Goal: Transaction & Acquisition: Obtain resource

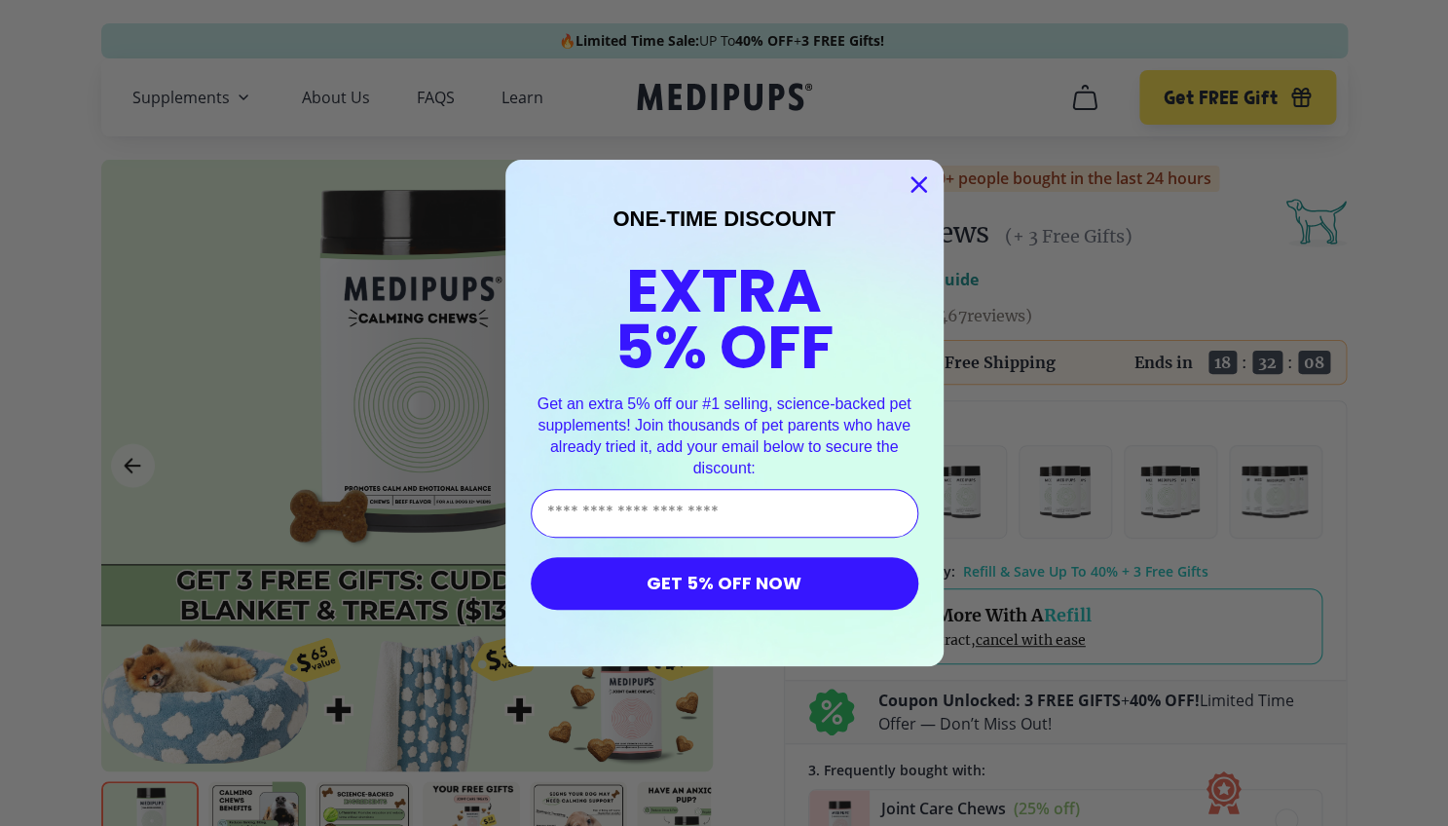
click at [925, 182] on circle "Close dialog" at bounding box center [918, 184] width 32 height 32
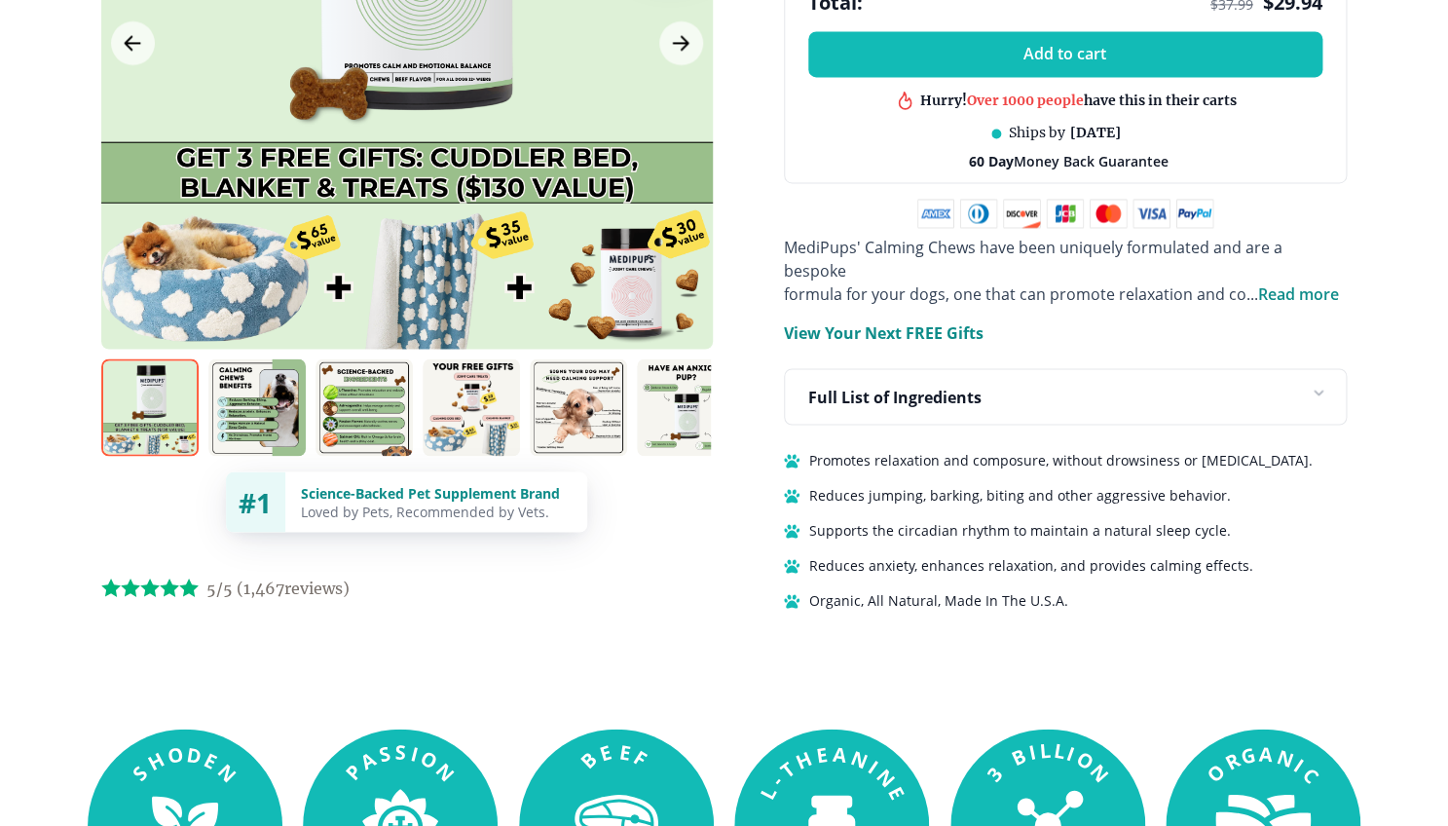
scroll to position [1096, 0]
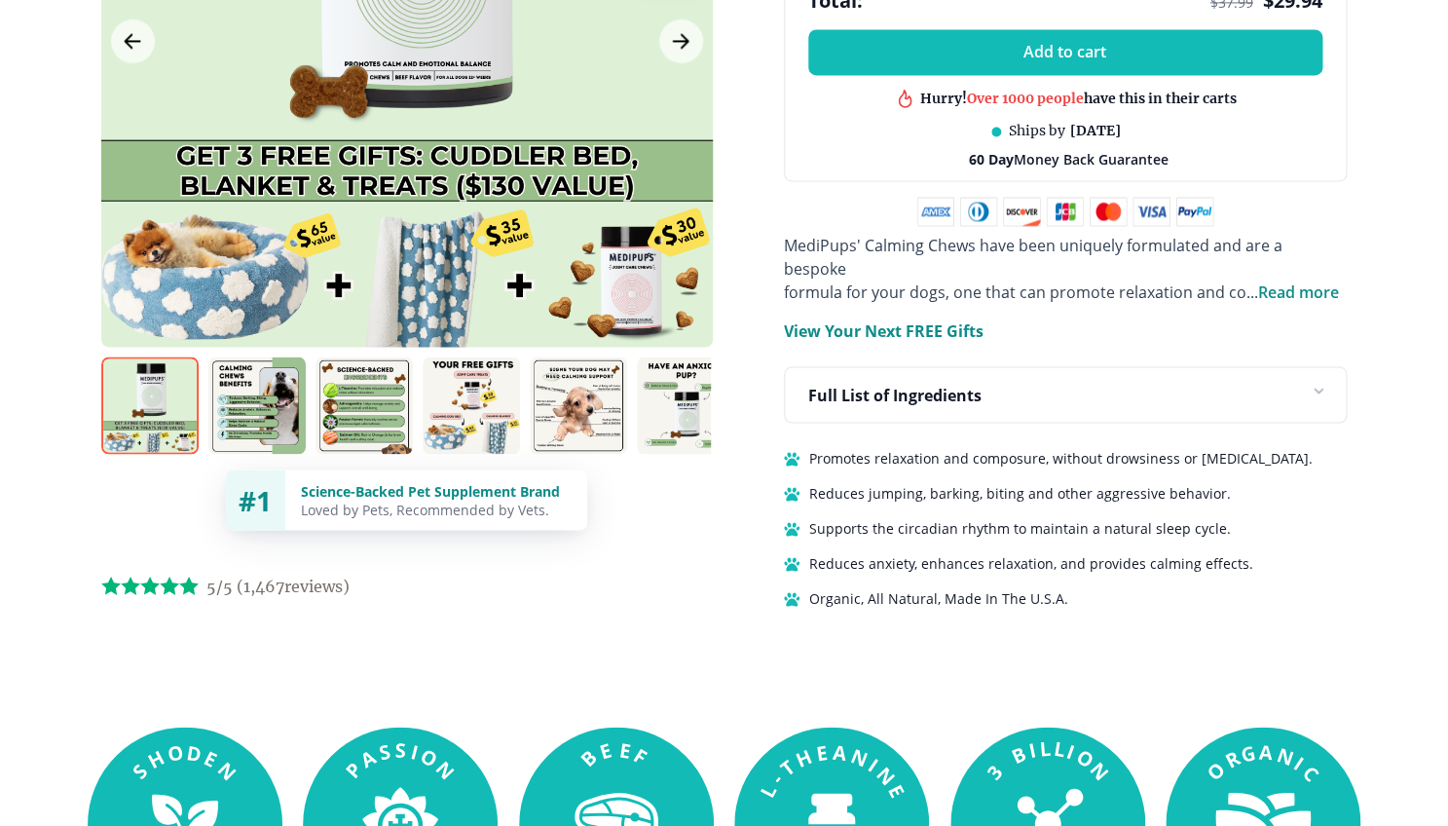
click at [252, 385] on img at bounding box center [256, 404] width 97 height 97
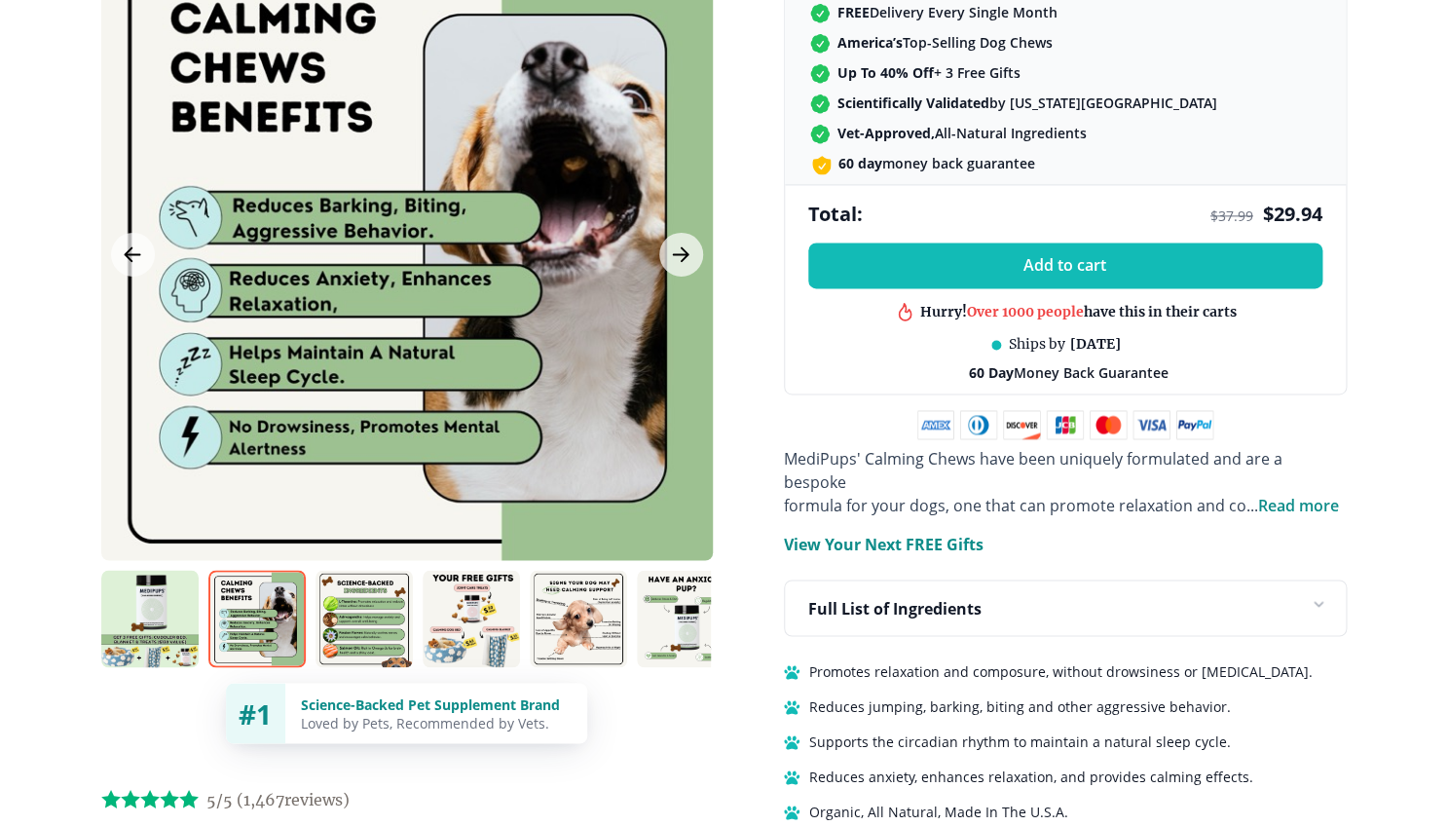
scroll to position [877, 0]
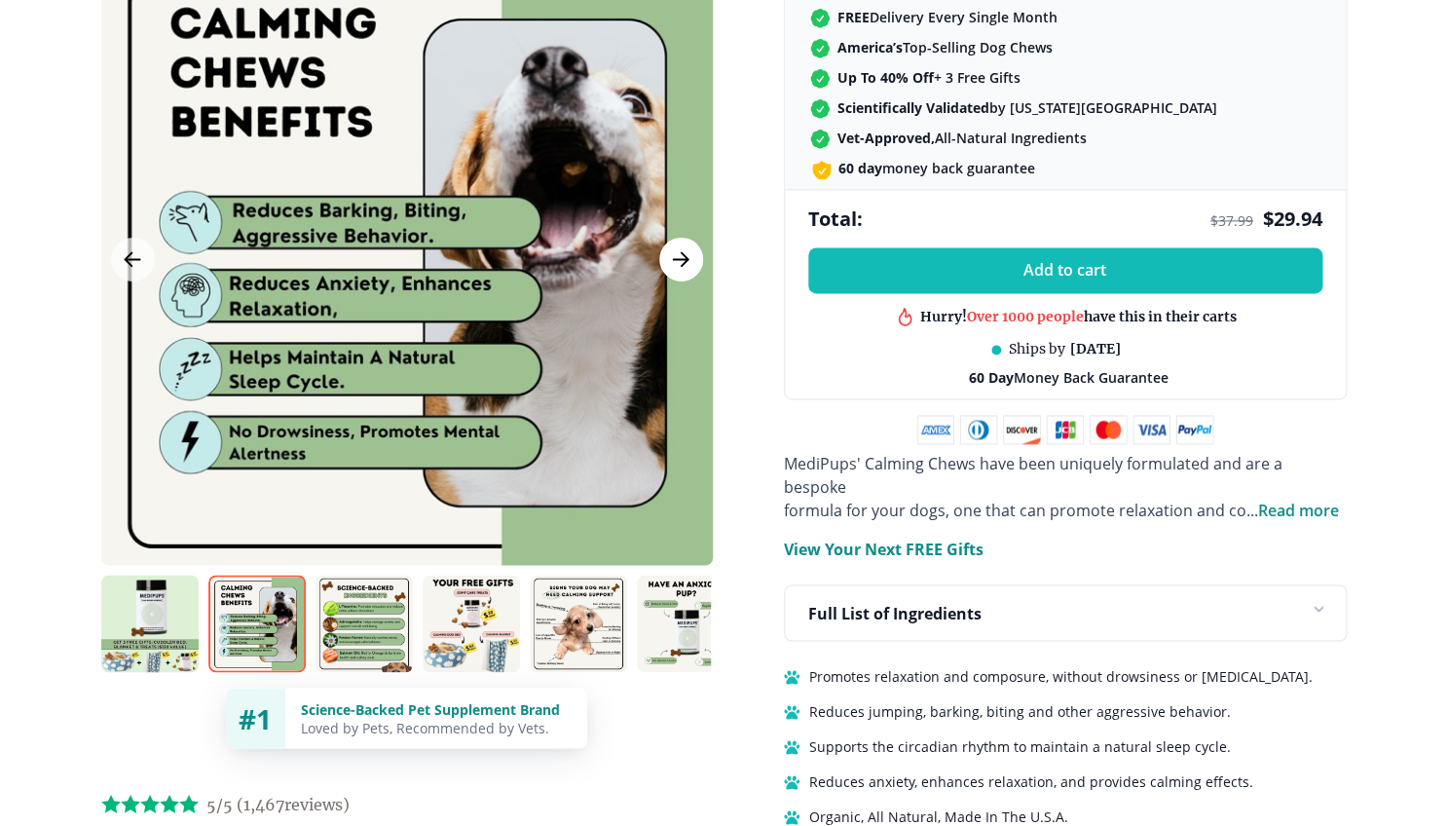
click at [682, 252] on icon "Next Image" at bounding box center [681, 259] width 15 height 14
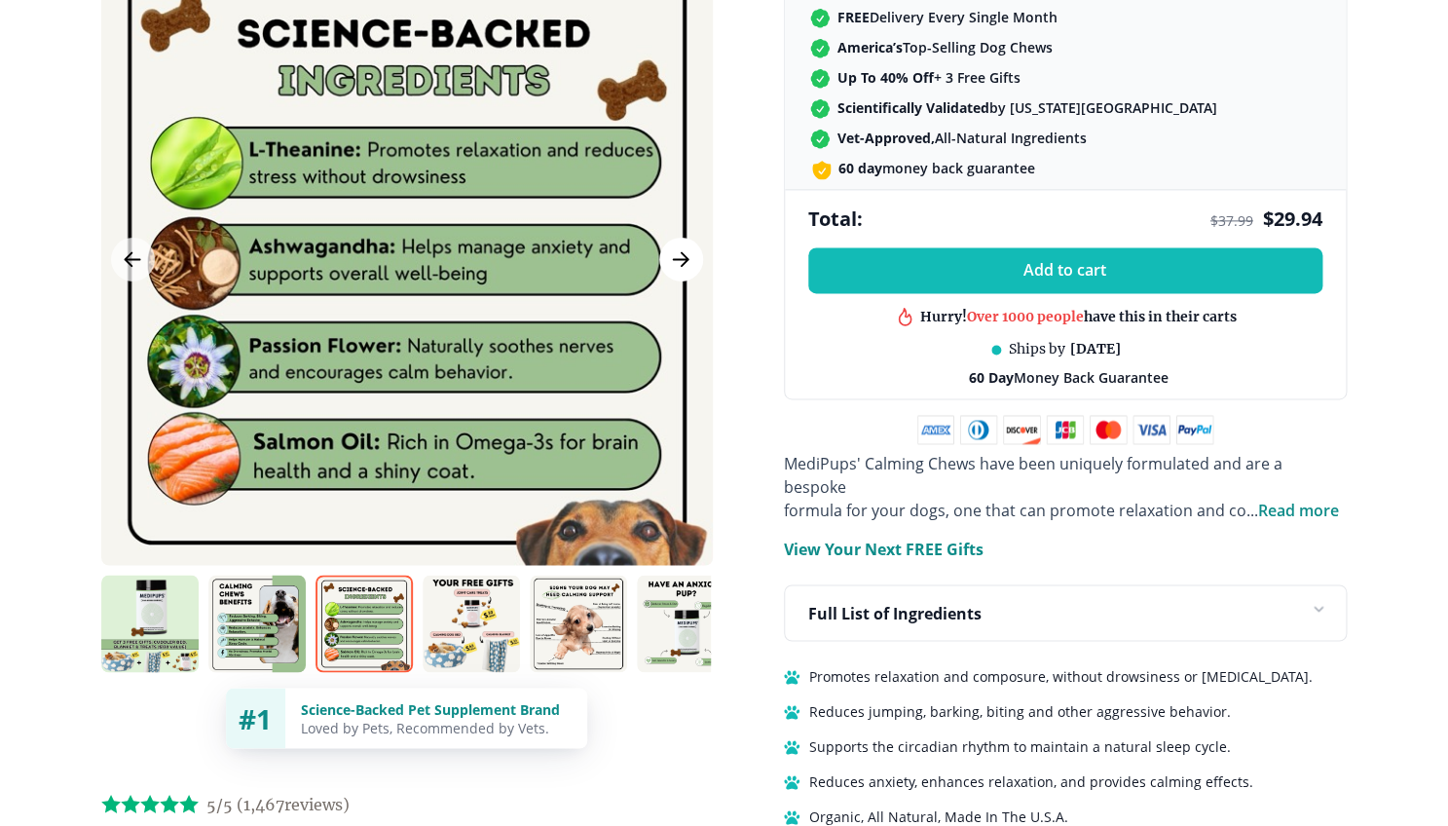
click at [682, 252] on icon "Next Image" at bounding box center [681, 259] width 15 height 14
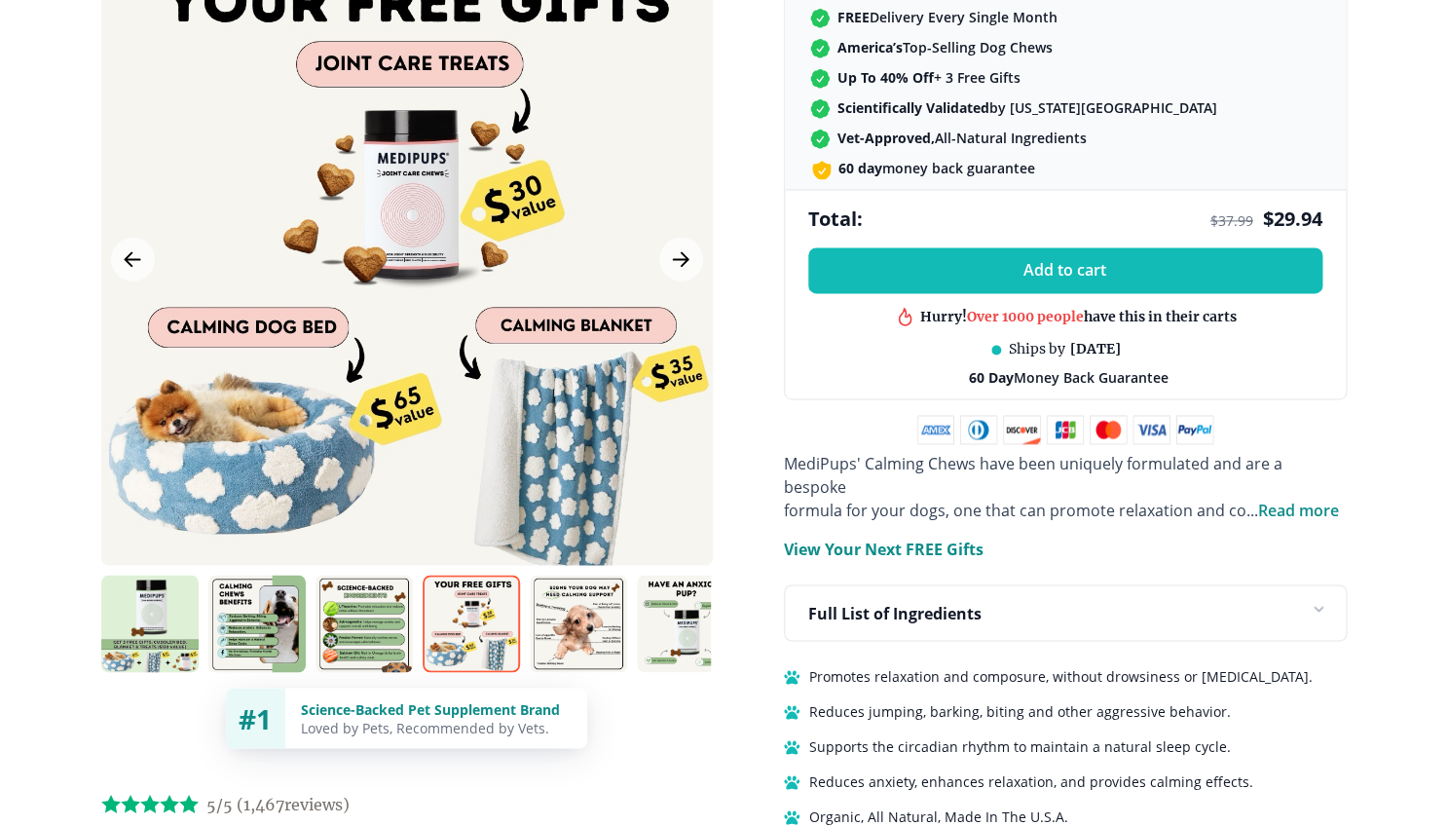
click at [578, 599] on img at bounding box center [578, 623] width 97 height 97
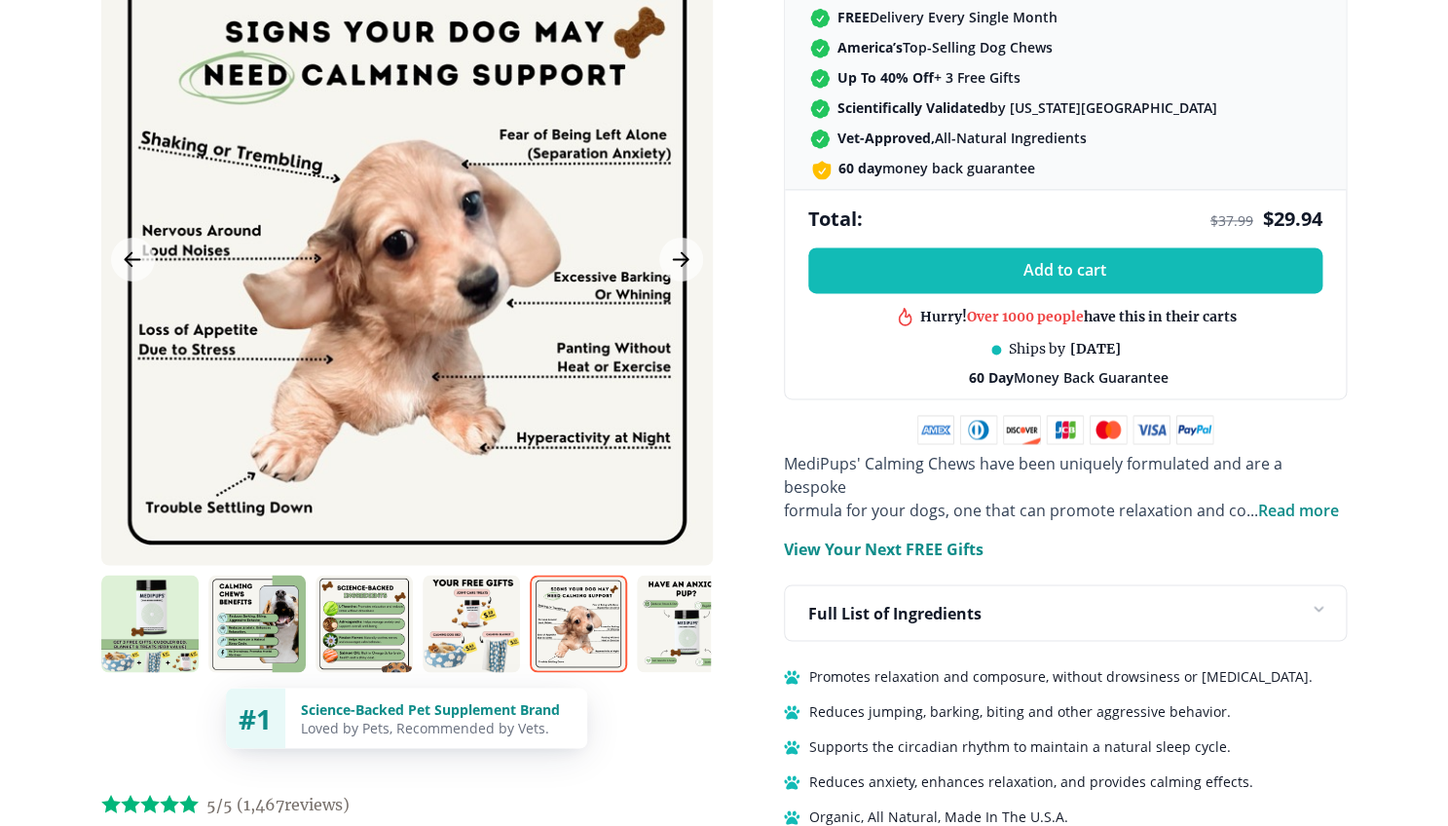
click at [681, 596] on img at bounding box center [685, 623] width 97 height 97
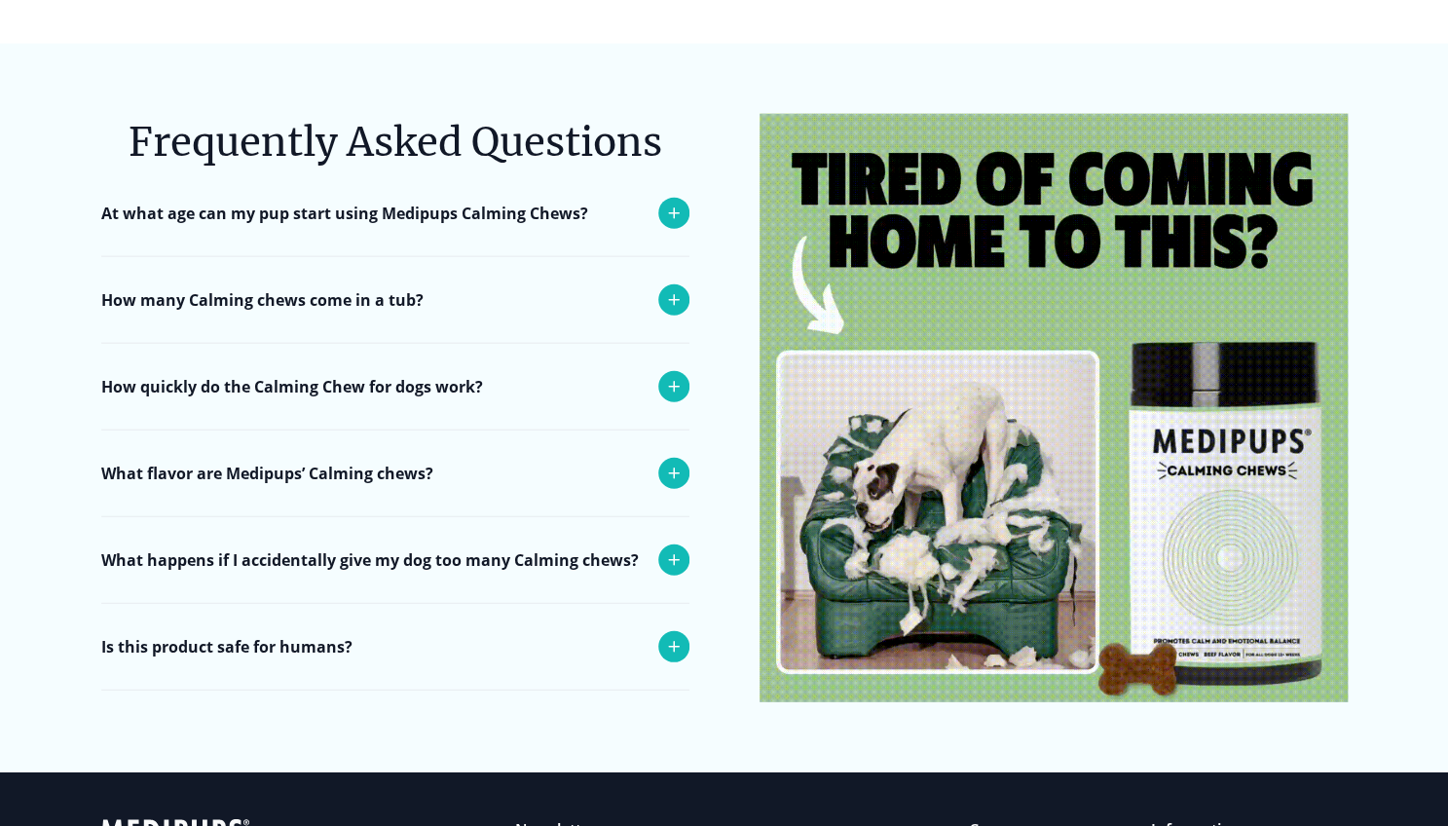
scroll to position [7535, 0]
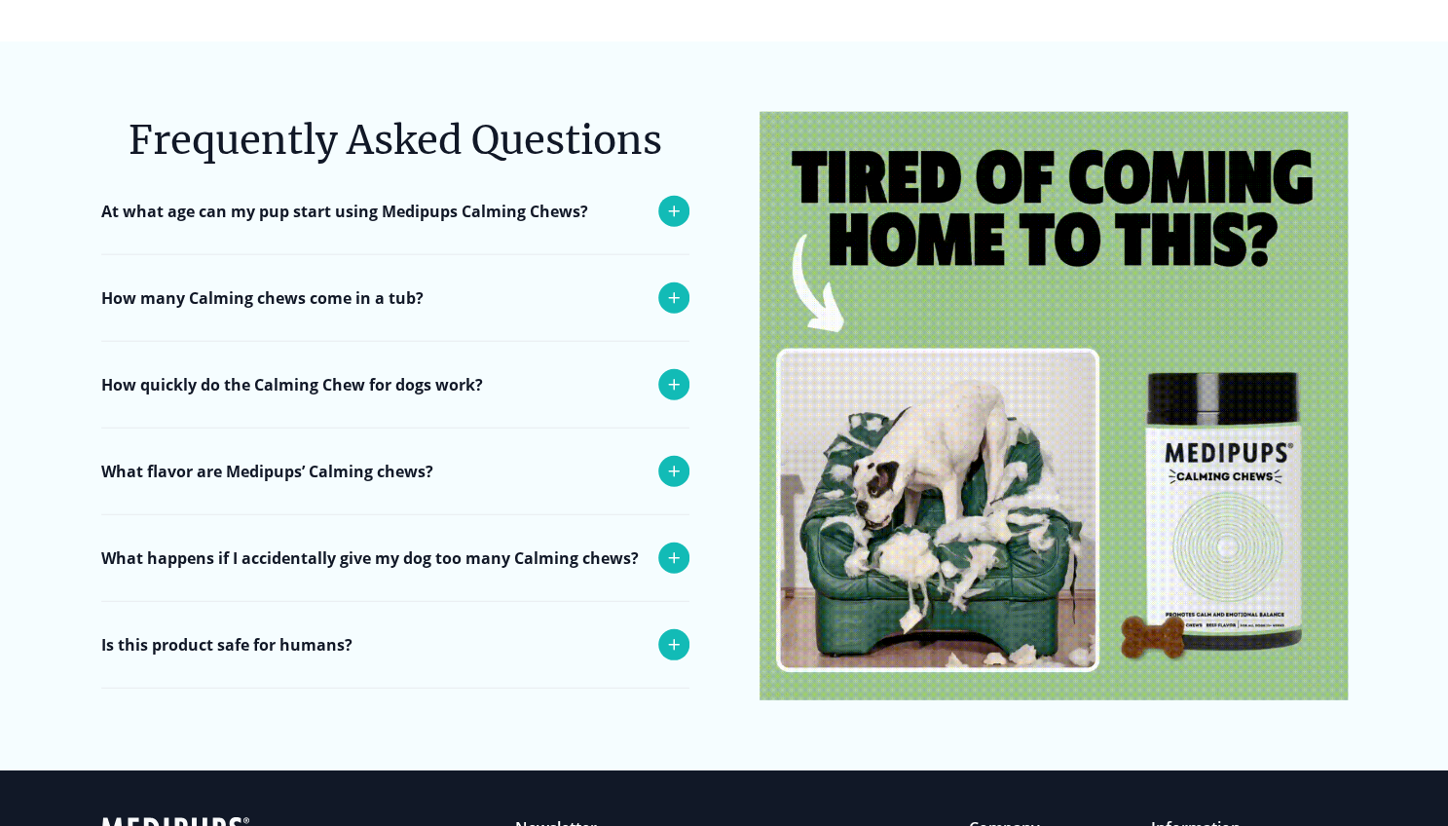
click at [675, 200] on icon at bounding box center [673, 211] width 23 height 23
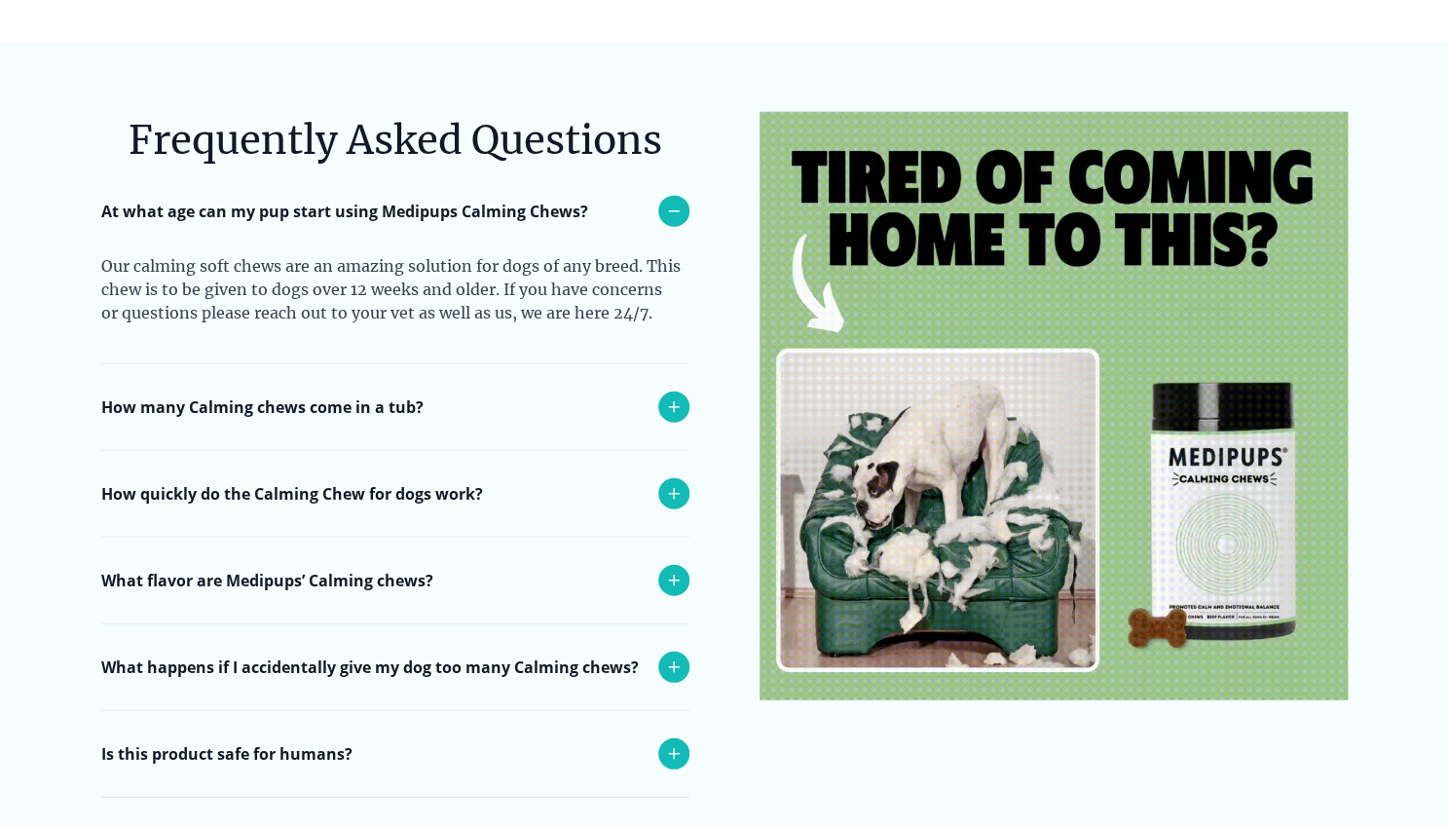
click at [675, 395] on icon at bounding box center [673, 406] width 23 height 23
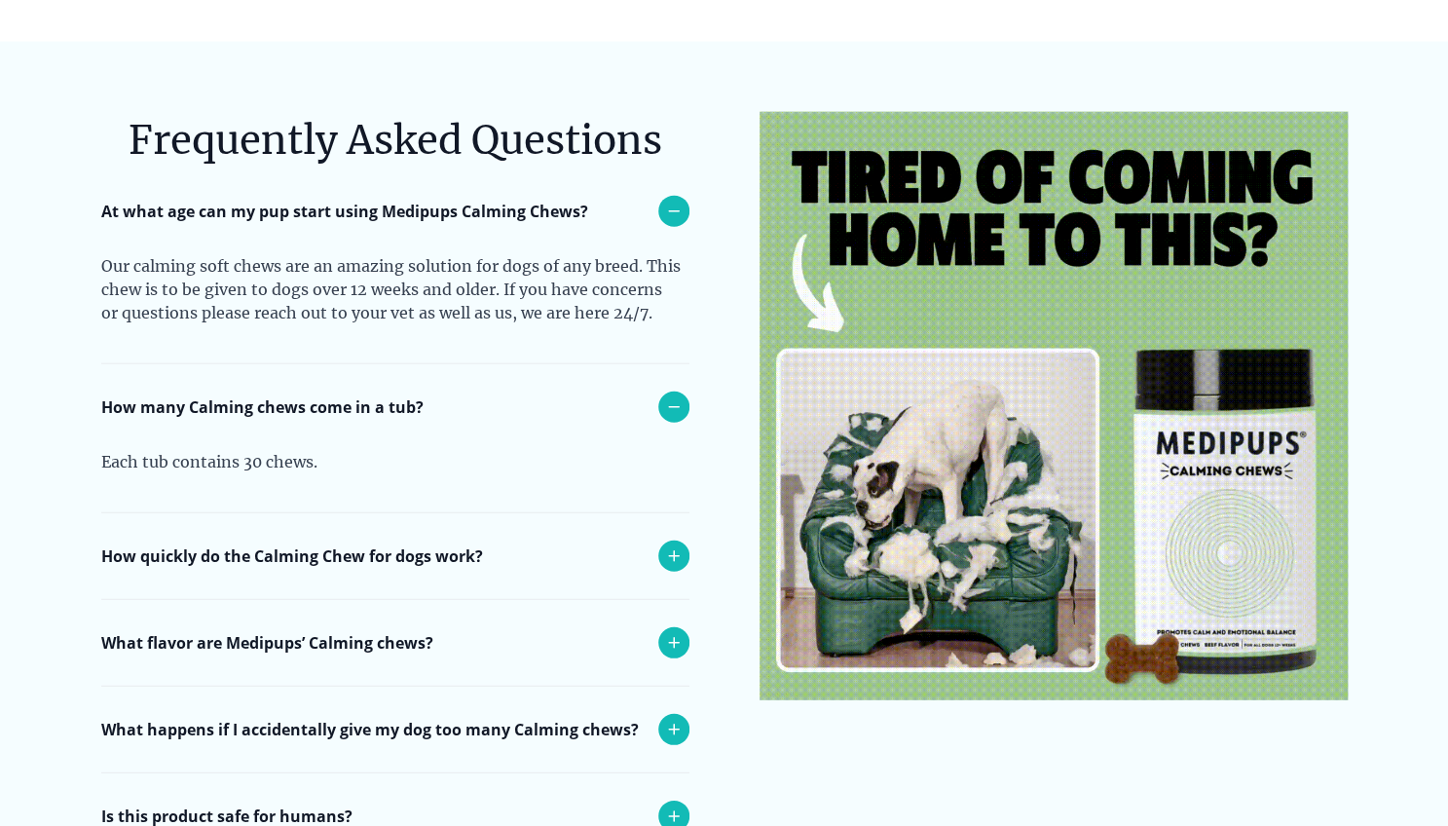
click at [672, 551] on icon at bounding box center [674, 556] width 10 height 10
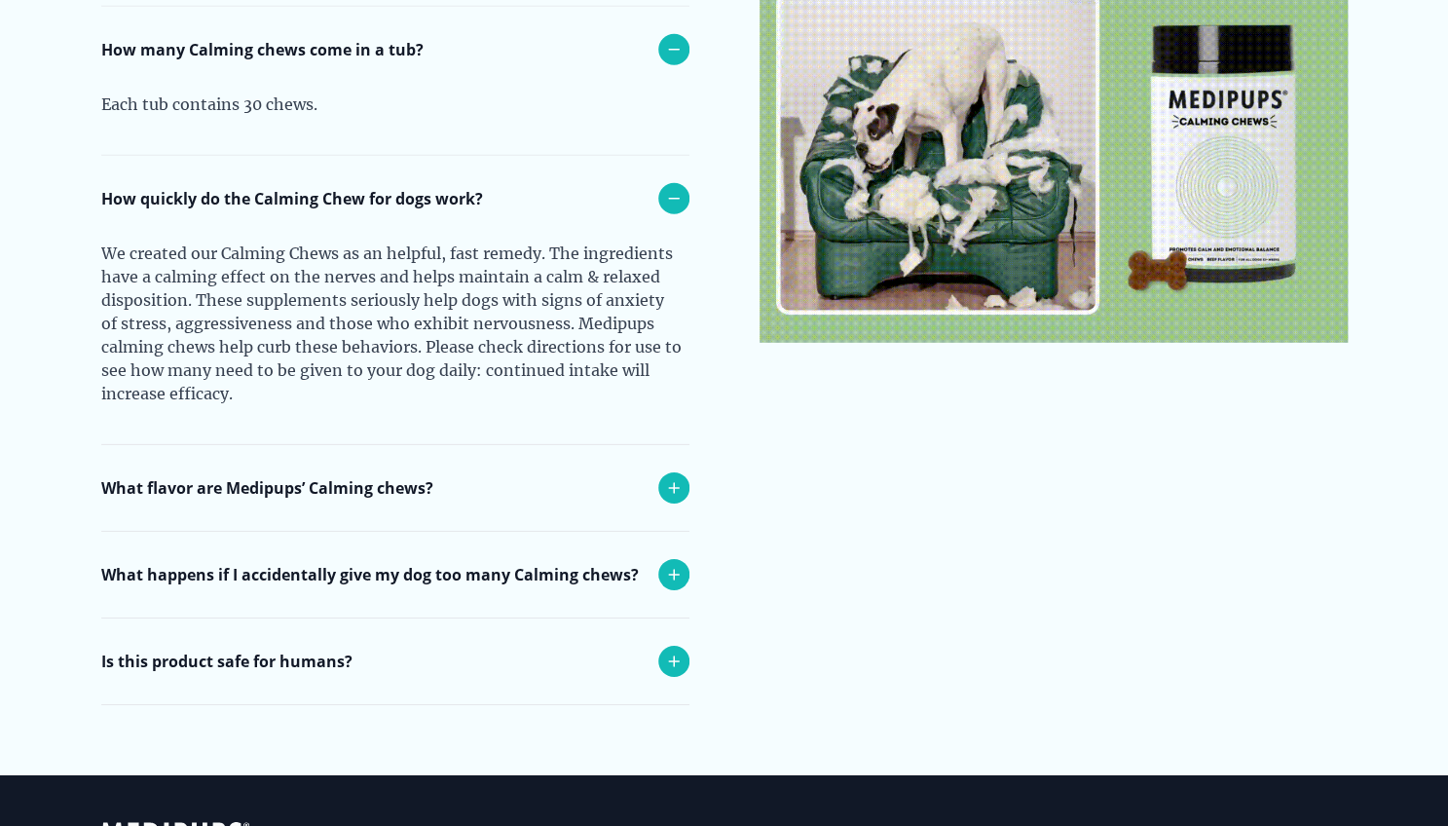
scroll to position [7893, 0]
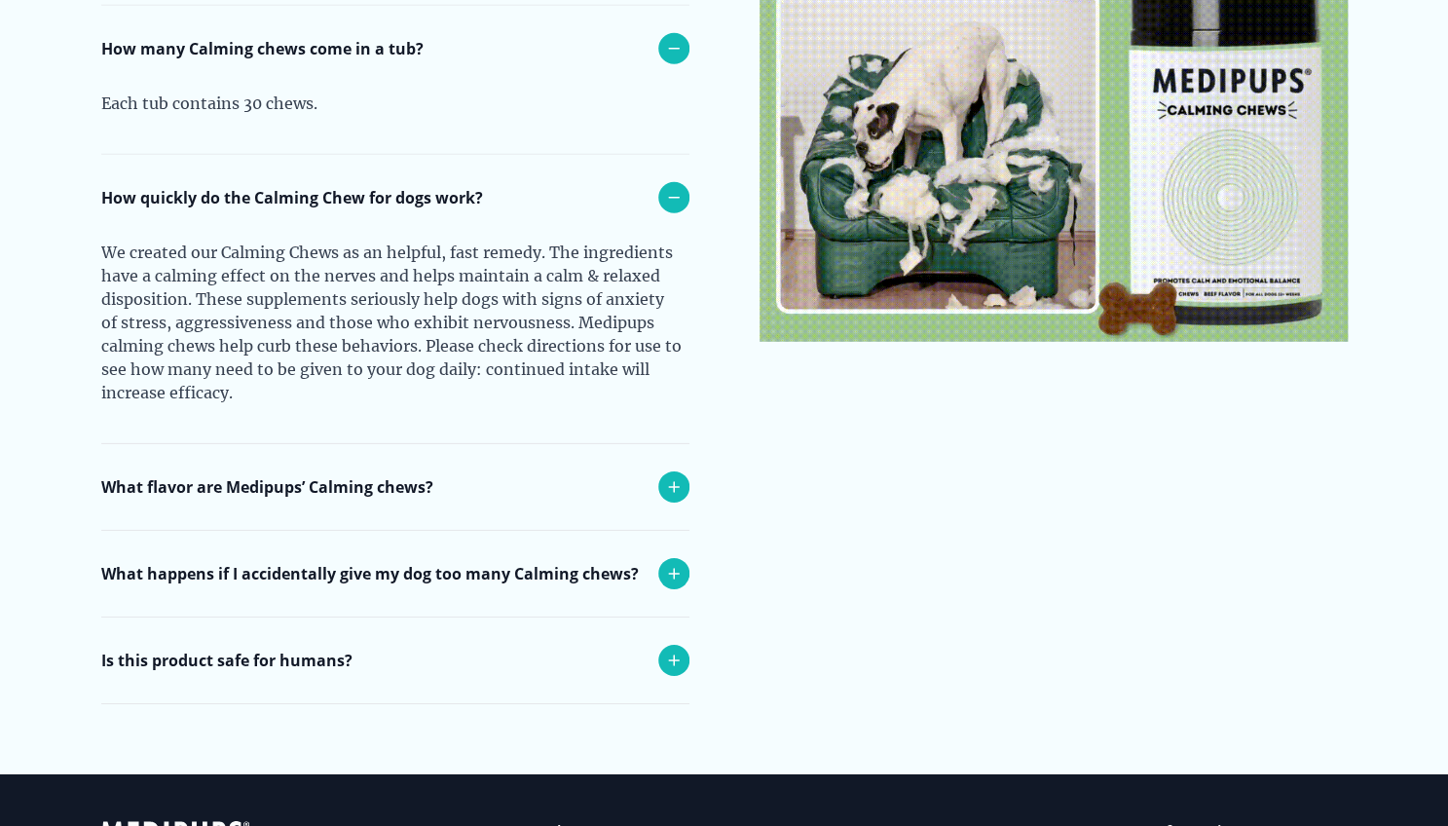
click at [678, 475] on icon at bounding box center [673, 486] width 23 height 23
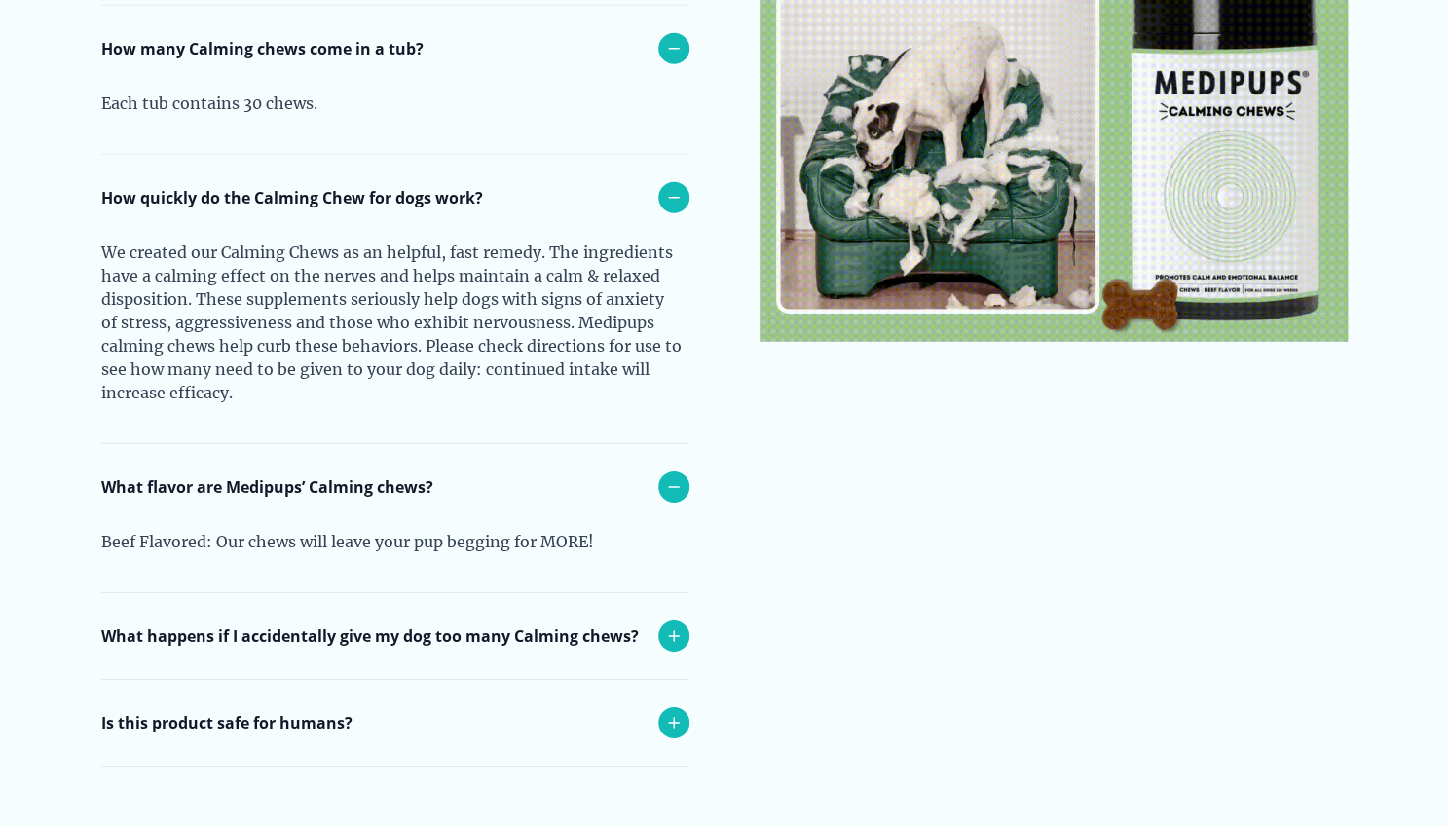
click at [674, 631] on icon at bounding box center [674, 636] width 10 height 10
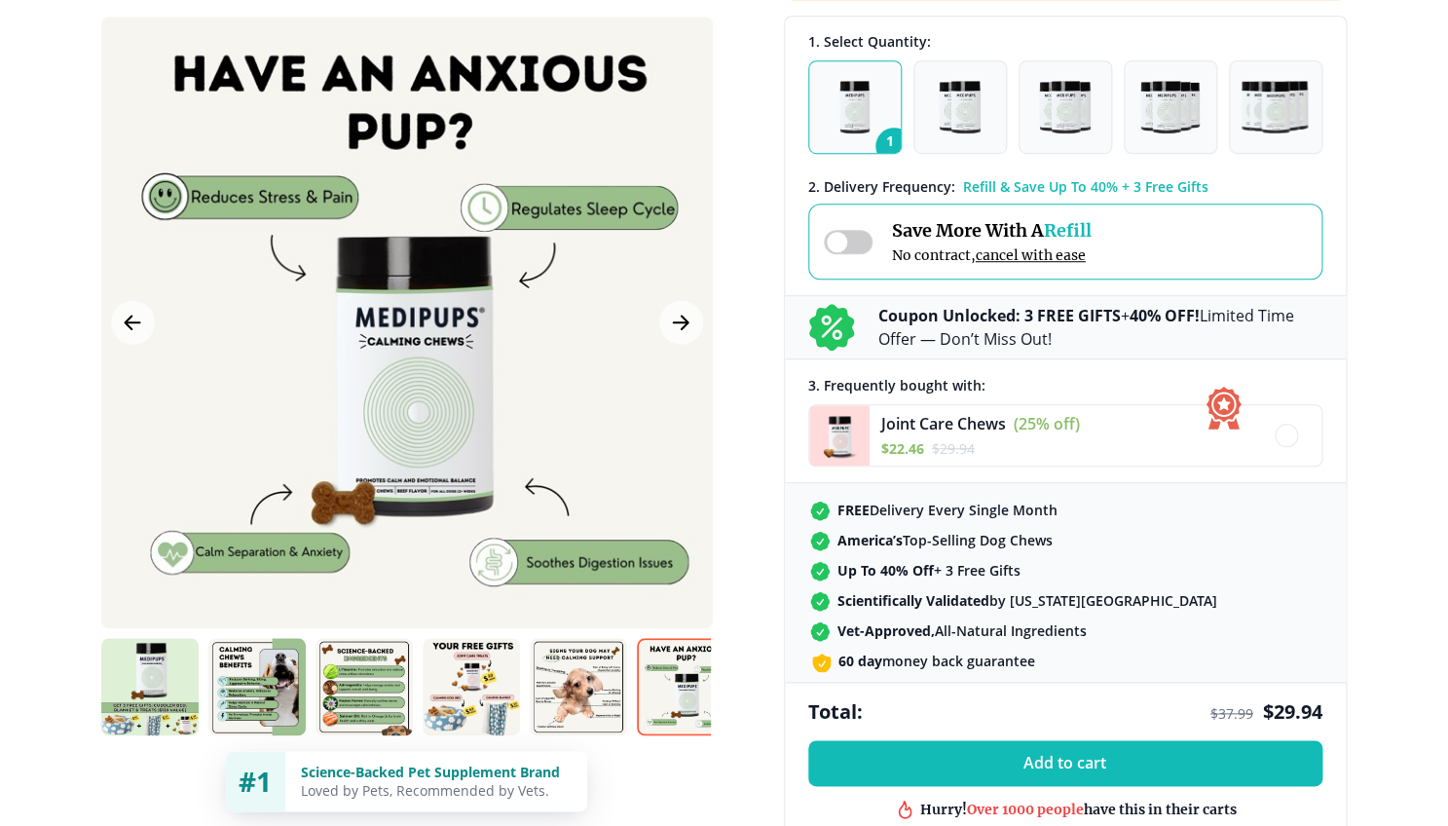
scroll to position [382, 0]
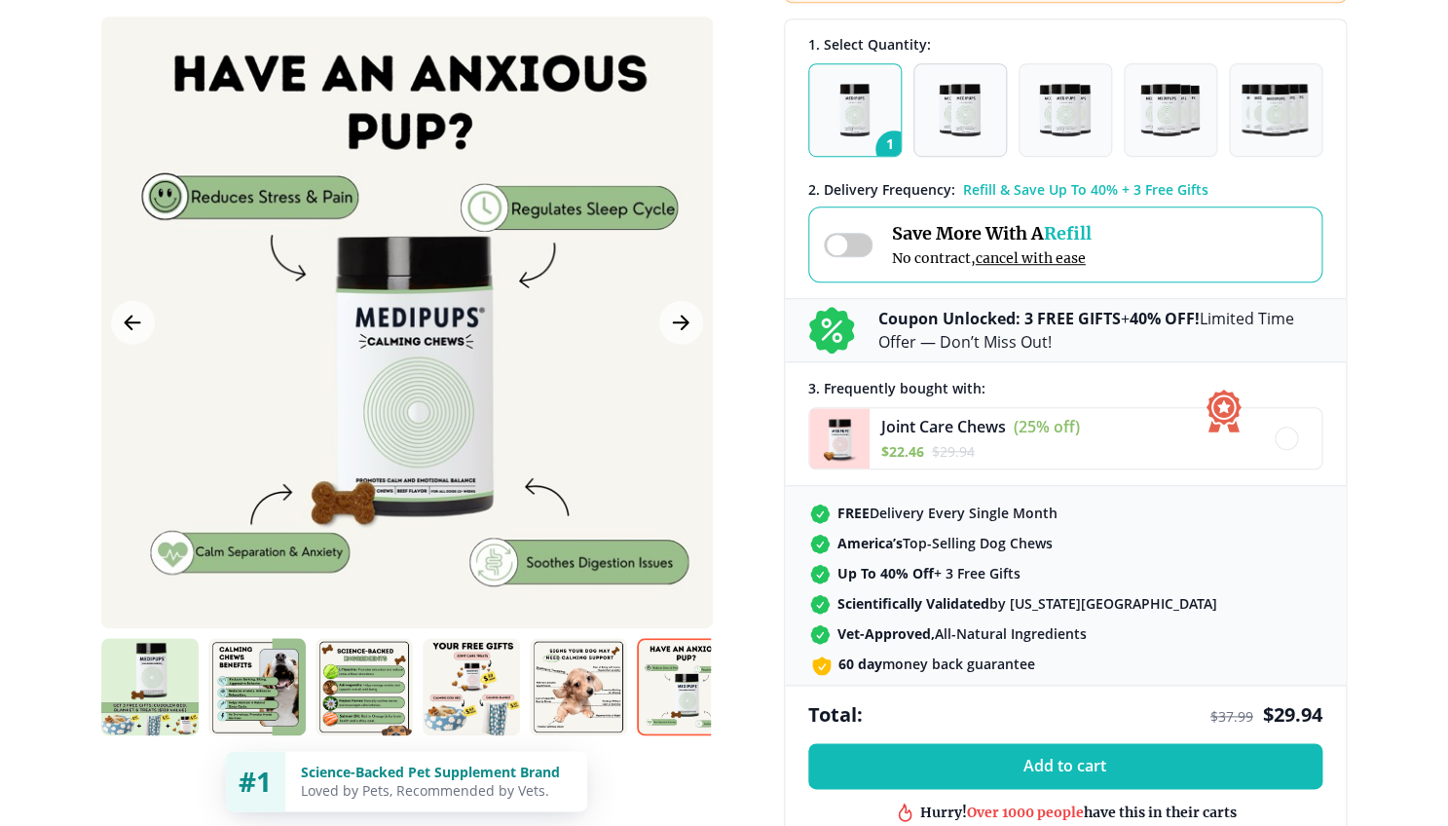
click at [950, 130] on img "button" at bounding box center [959, 110] width 41 height 53
click at [1028, 122] on button "3" at bounding box center [1065, 109] width 93 height 93
click at [1180, 119] on img "button" at bounding box center [1169, 110] width 59 height 53
click at [846, 125] on img "button" at bounding box center [854, 110] width 30 height 53
click at [976, 129] on img "button" at bounding box center [959, 110] width 41 height 53
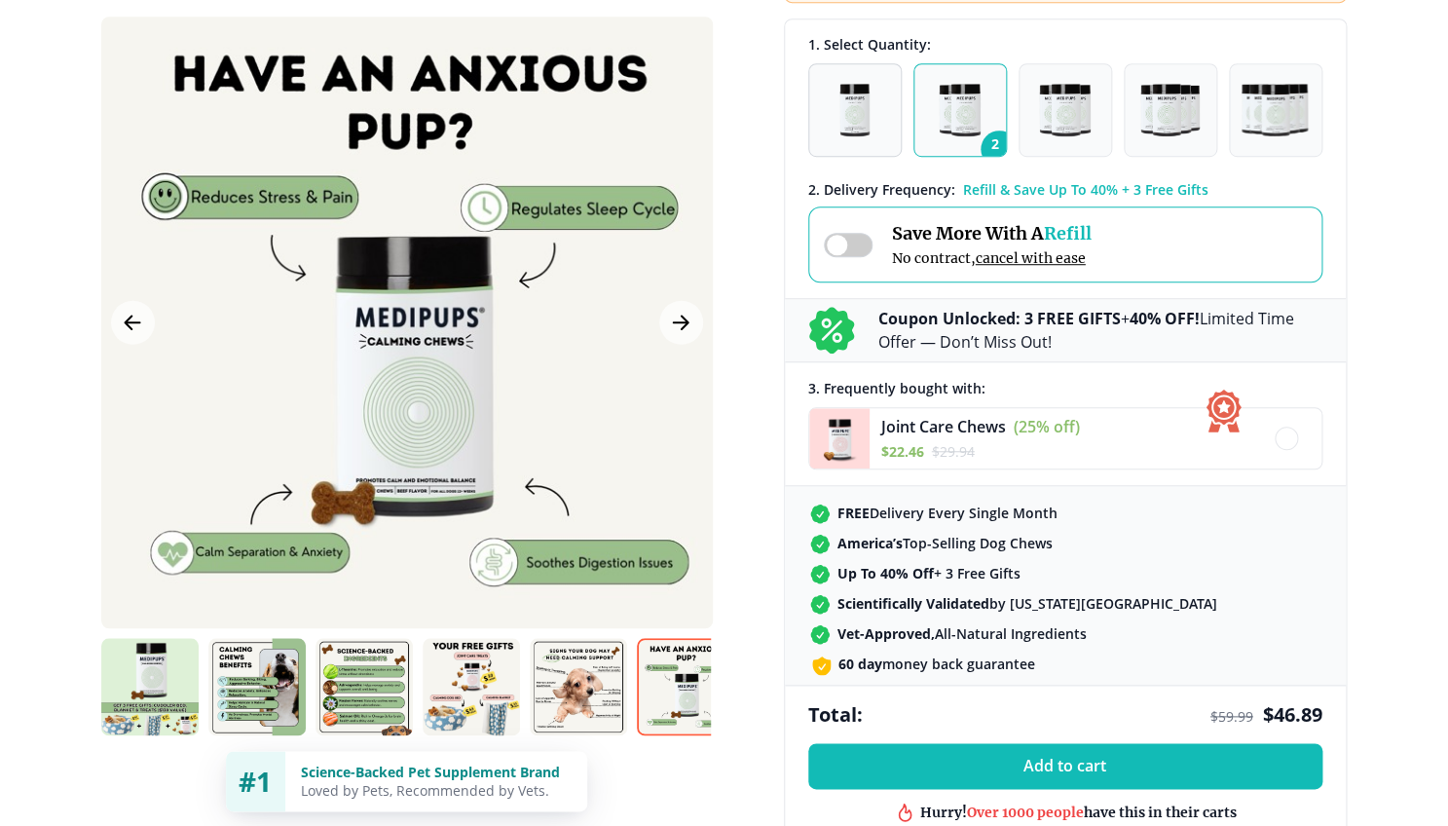
click at [866, 128] on img "button" at bounding box center [854, 110] width 30 height 53
click at [1065, 132] on img "button" at bounding box center [1064, 110] width 51 height 53
click at [1178, 134] on img "button" at bounding box center [1169, 110] width 59 height 53
click at [1277, 140] on button "5" at bounding box center [1275, 109] width 93 height 93
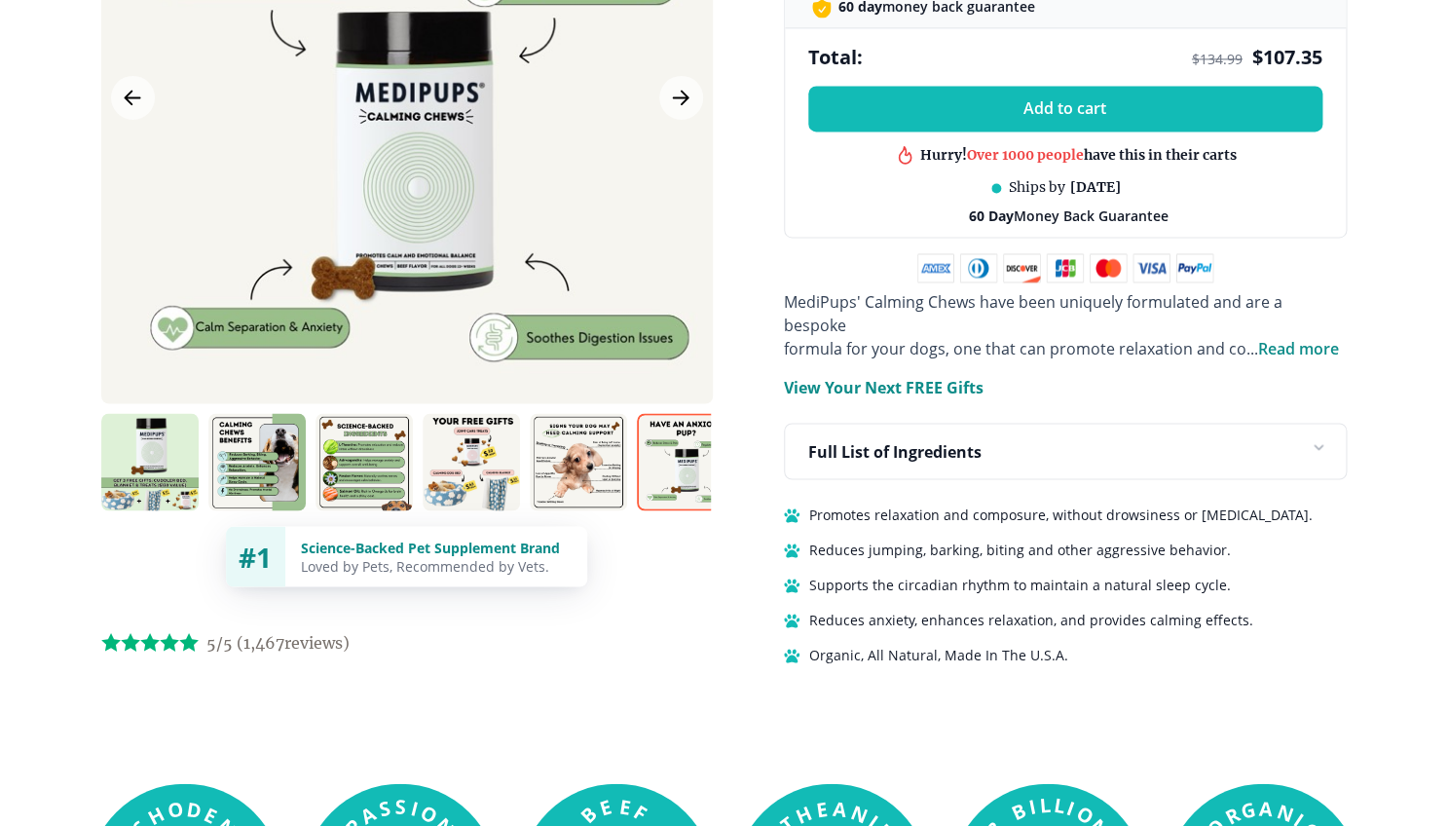
scroll to position [1044, 0]
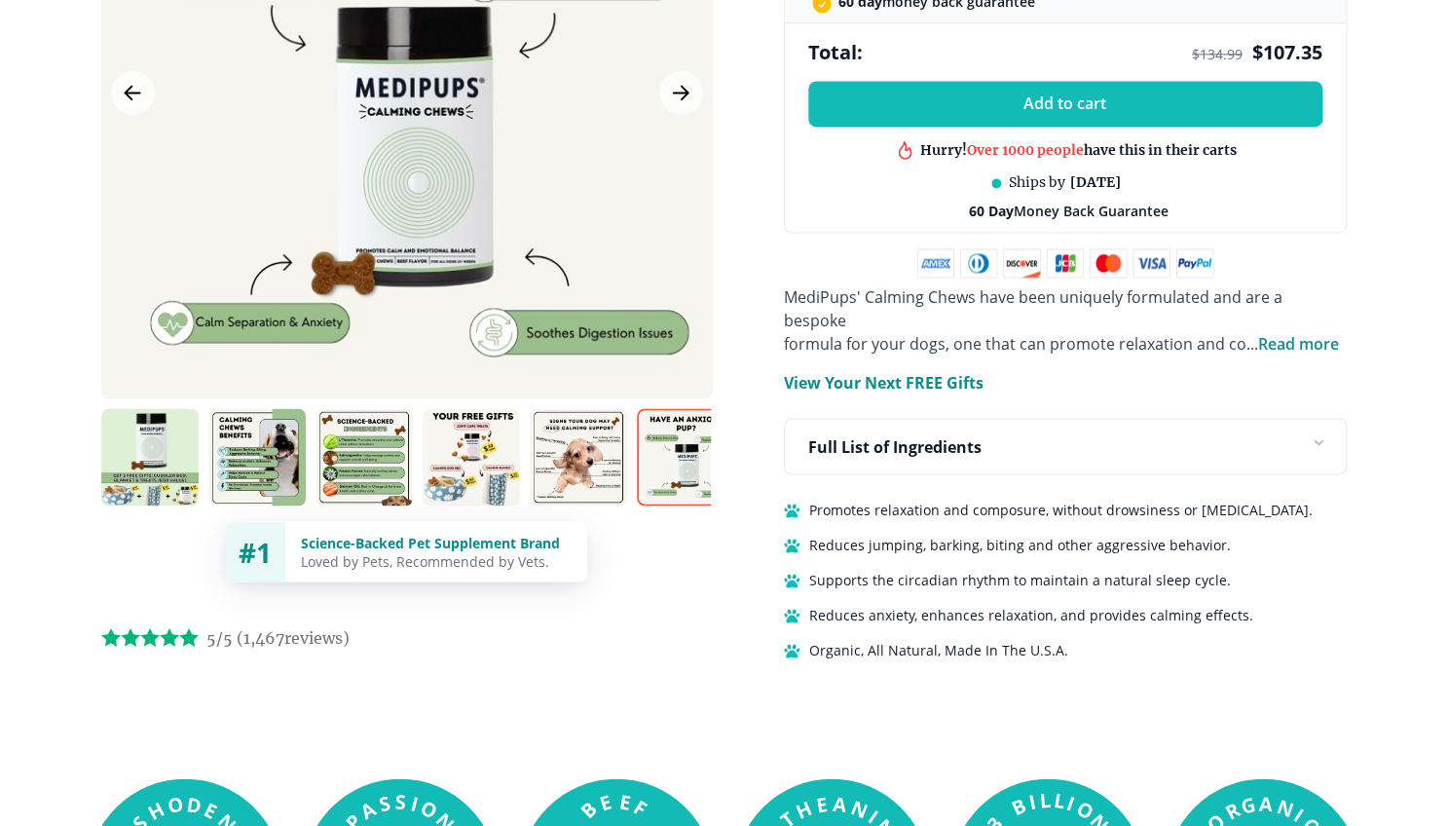
click at [1319, 430] on icon at bounding box center [1314, 445] width 31 height 31
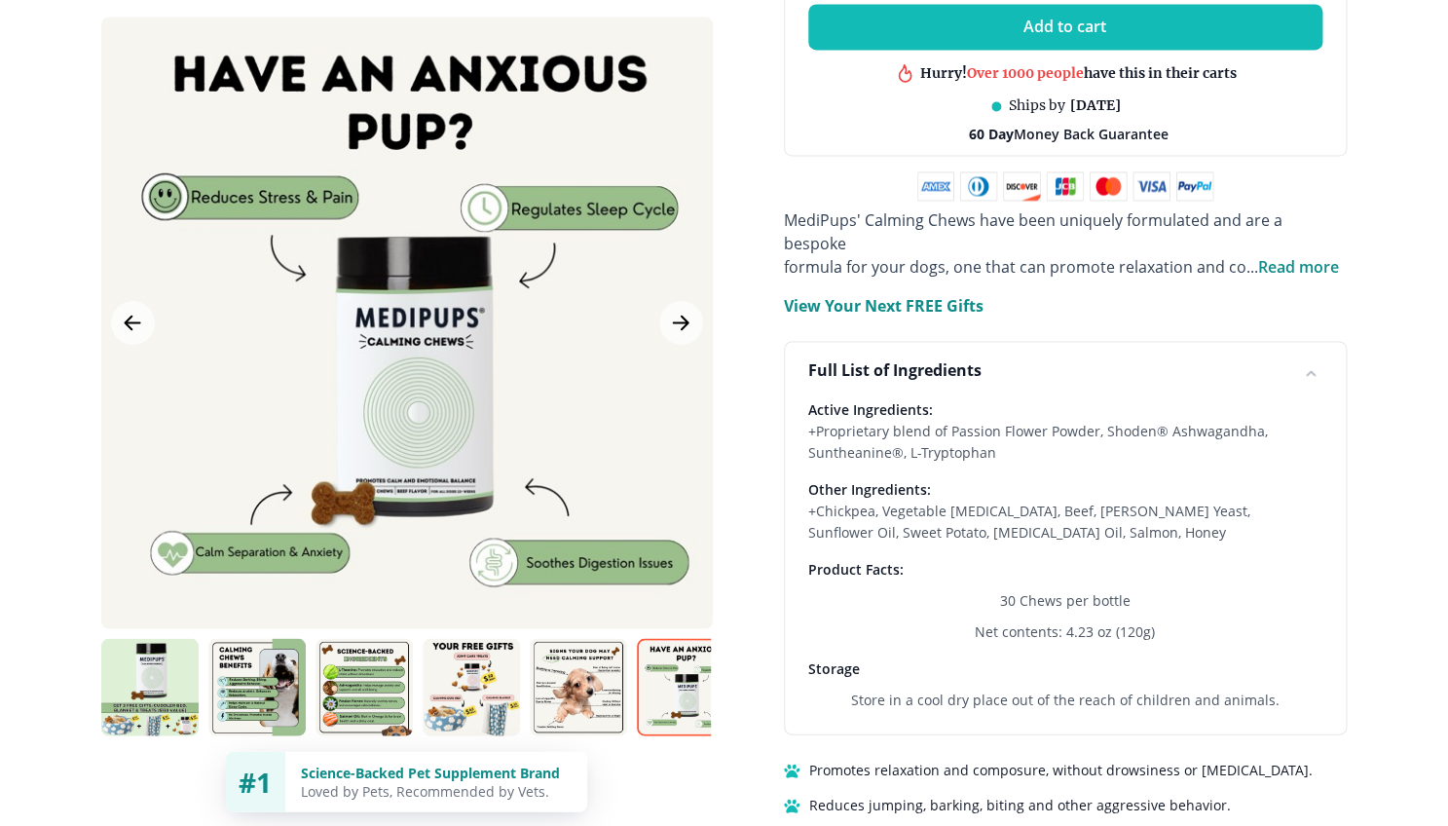
scroll to position [1119, 0]
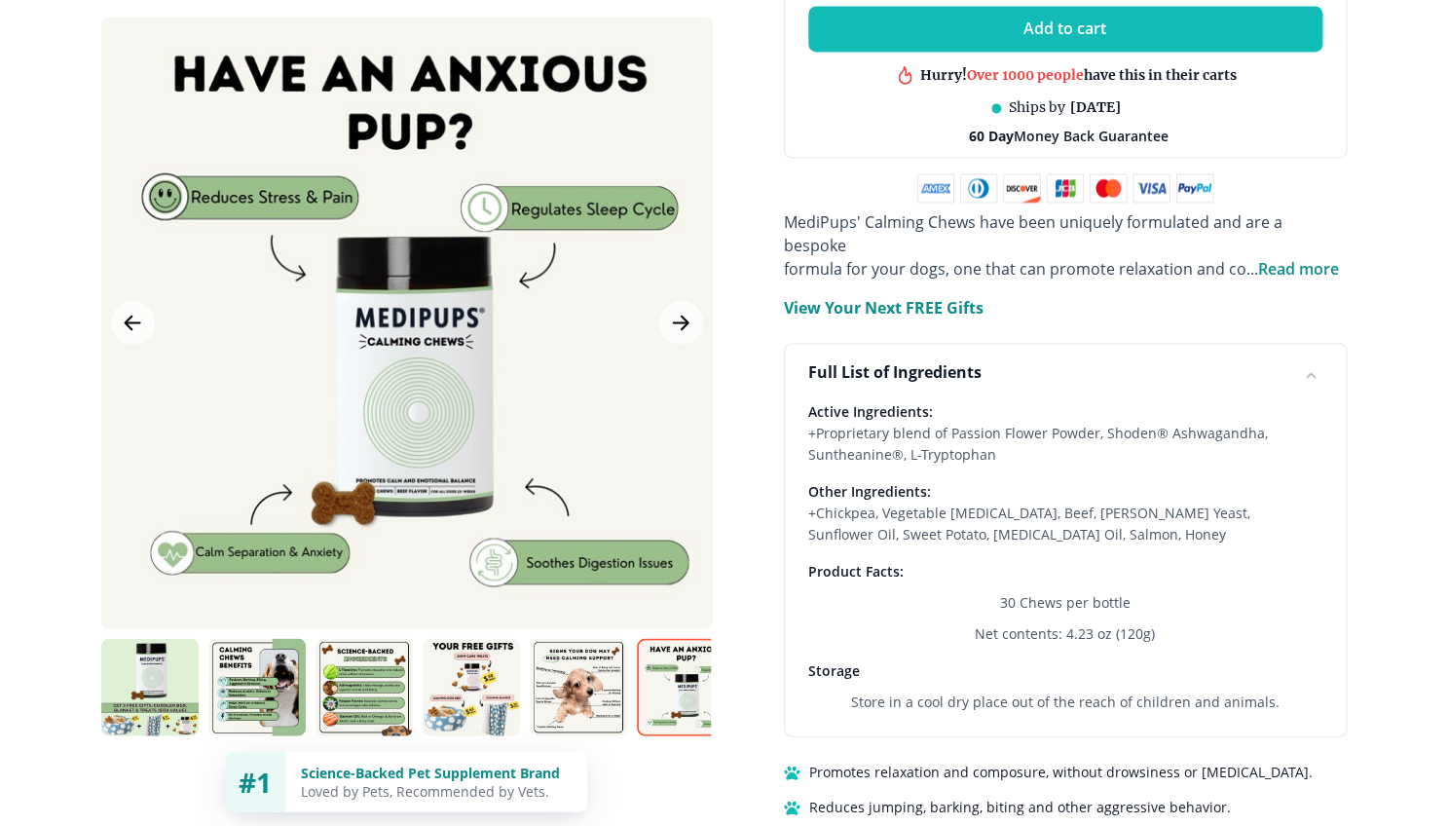
click at [892, 296] on p "View Your Next FREE Gifts" at bounding box center [884, 307] width 200 height 23
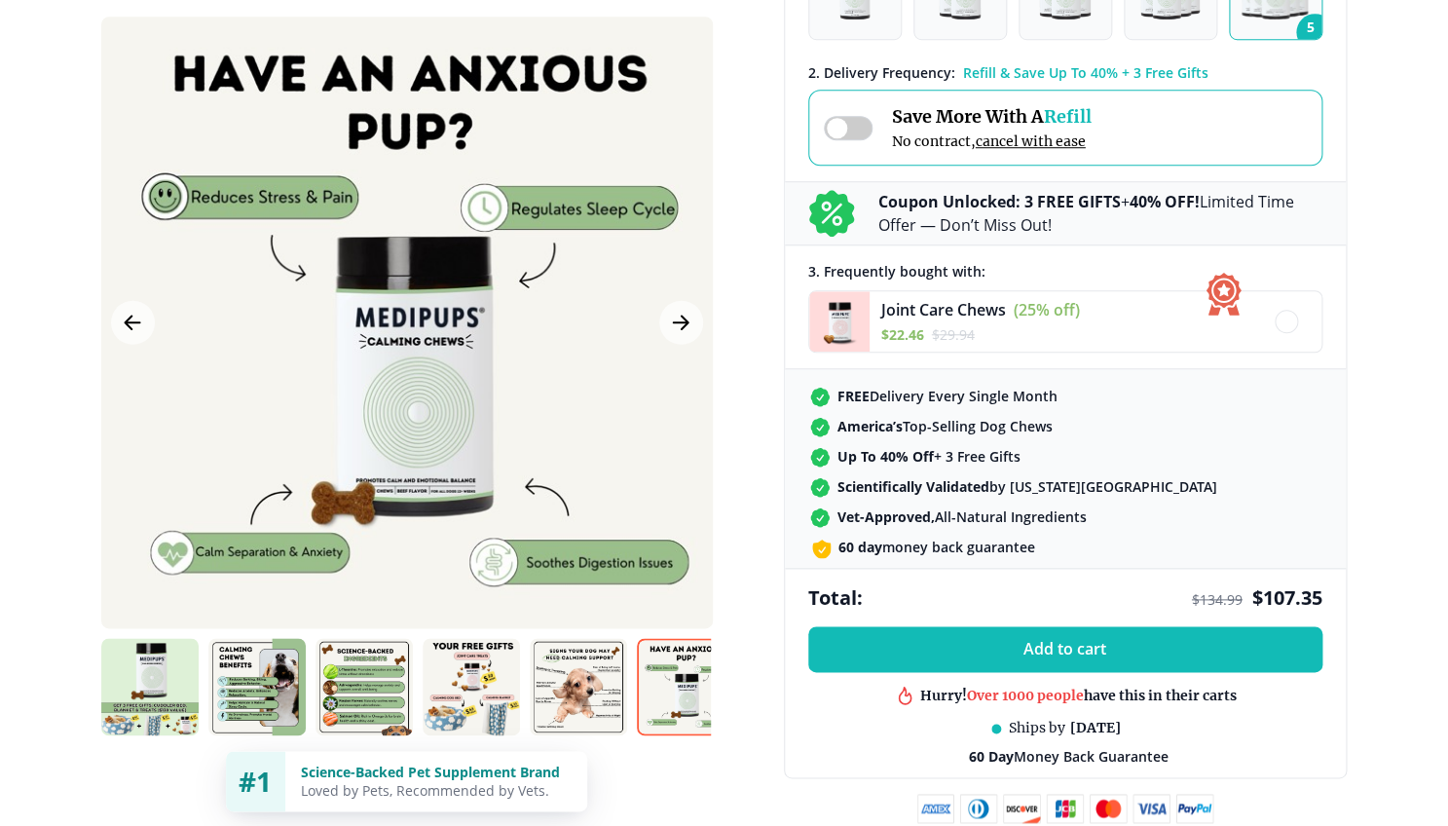
scroll to position [0, 0]
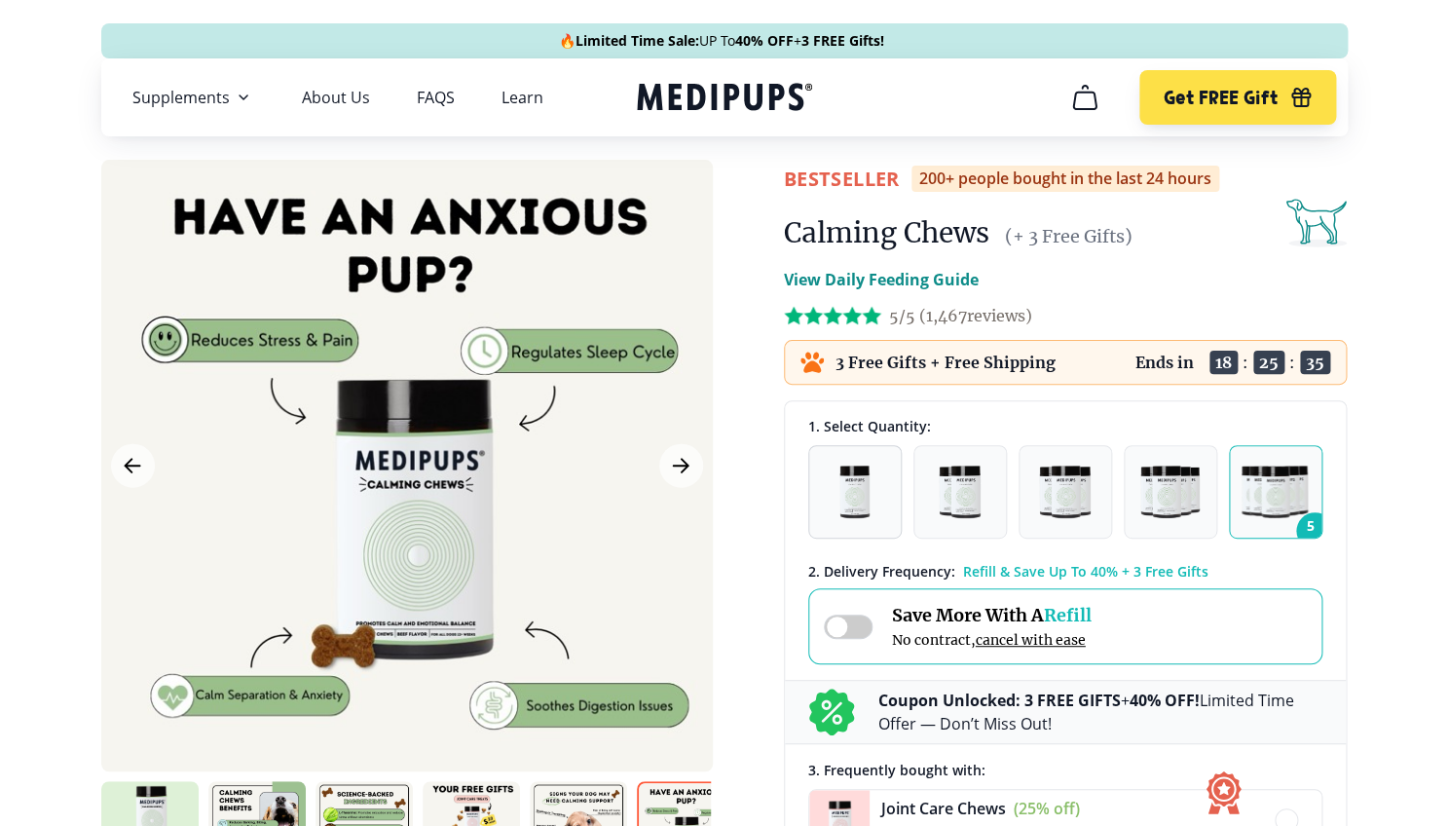
click at [862, 505] on img "button" at bounding box center [854, 492] width 30 height 53
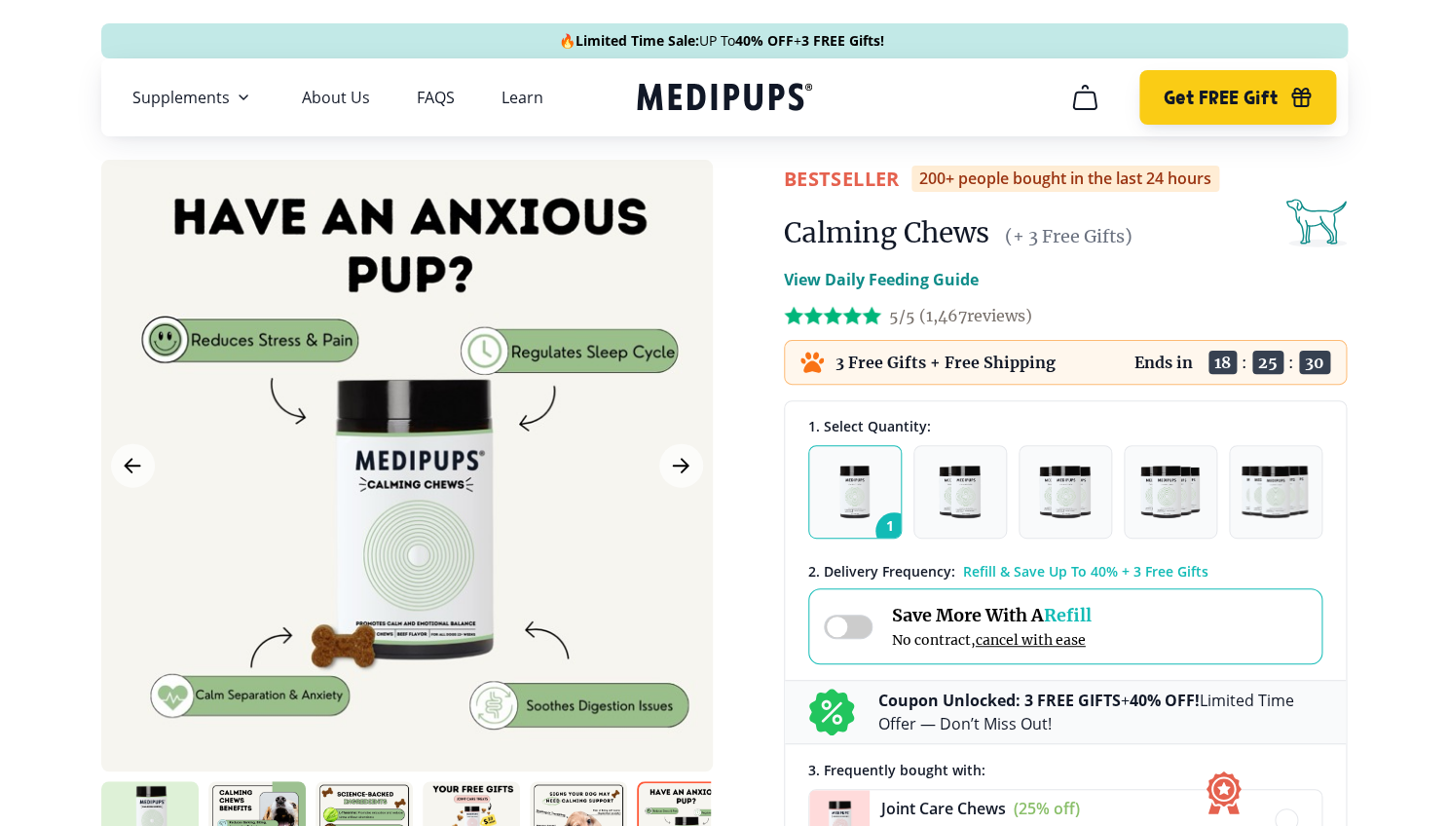
click at [1263, 96] on span "Get FREE Gift" at bounding box center [1220, 98] width 114 height 22
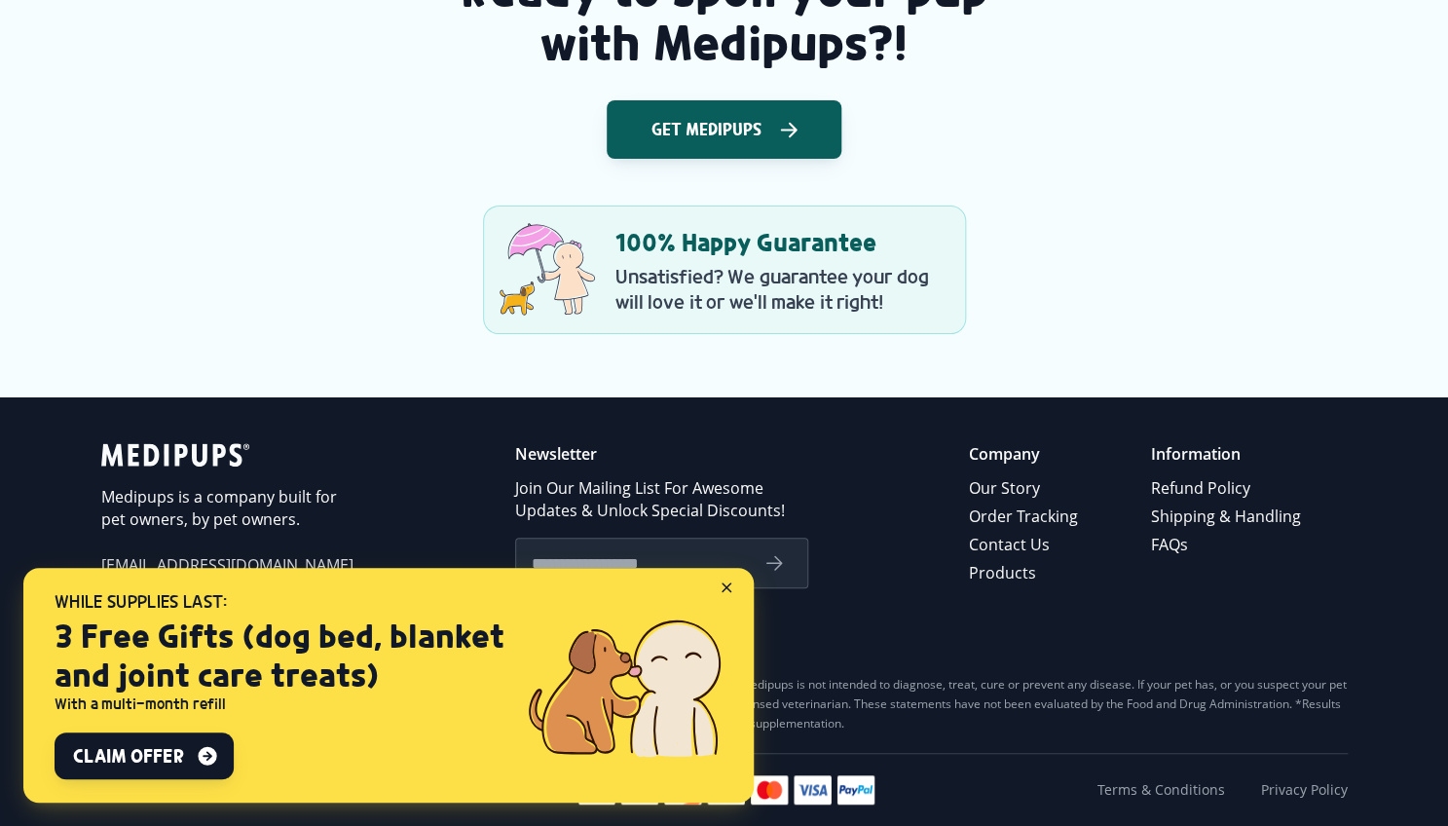
scroll to position [2835, 0]
